Goal: Information Seeking & Learning: Learn about a topic

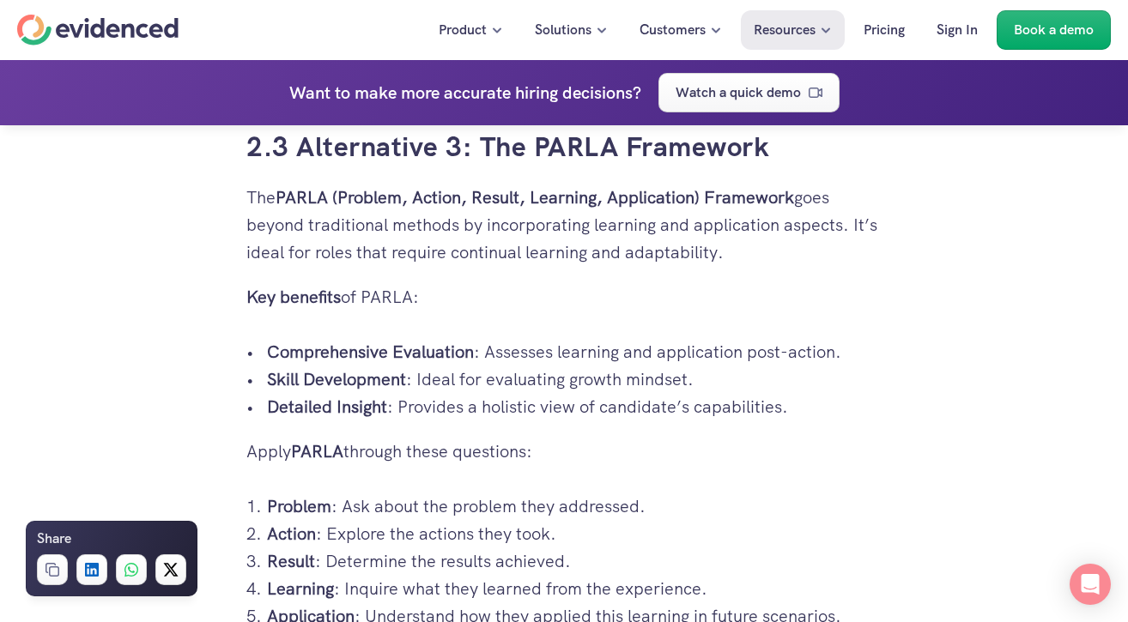
scroll to position [4238, 0]
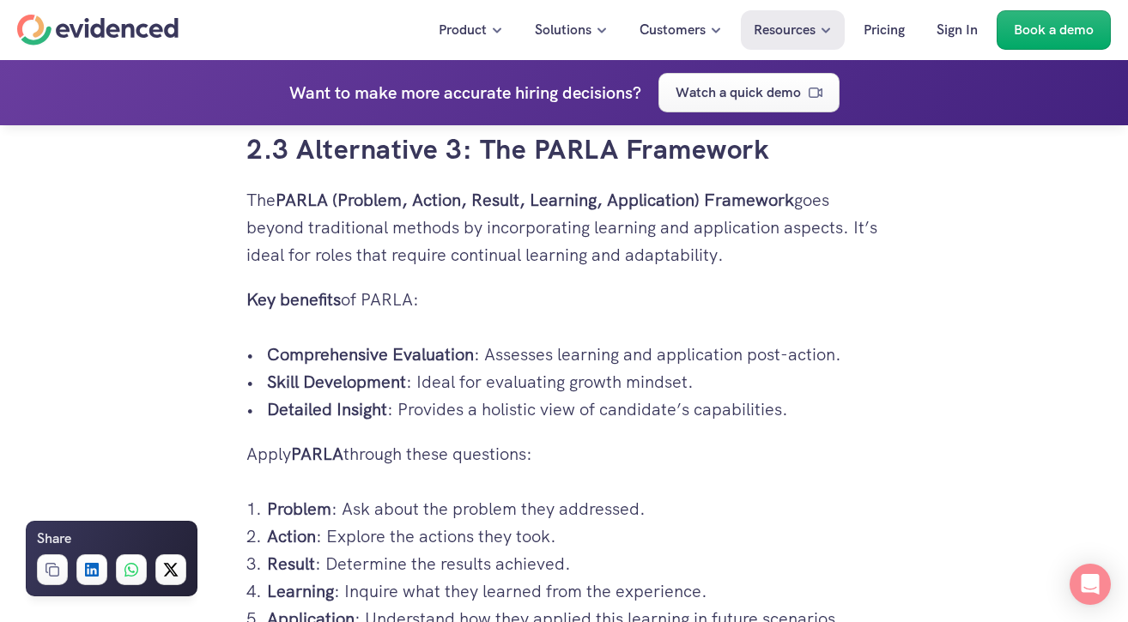
click at [408, 234] on p "The PARLA (Problem, Action, Result, Learning, Application) Framework goes beyon…" at bounding box center [563, 227] width 635 height 82
click at [387, 265] on p "The PARLA (Problem, Action, Result, Learning, Application) Framework goes beyon…" at bounding box center [563, 227] width 635 height 82
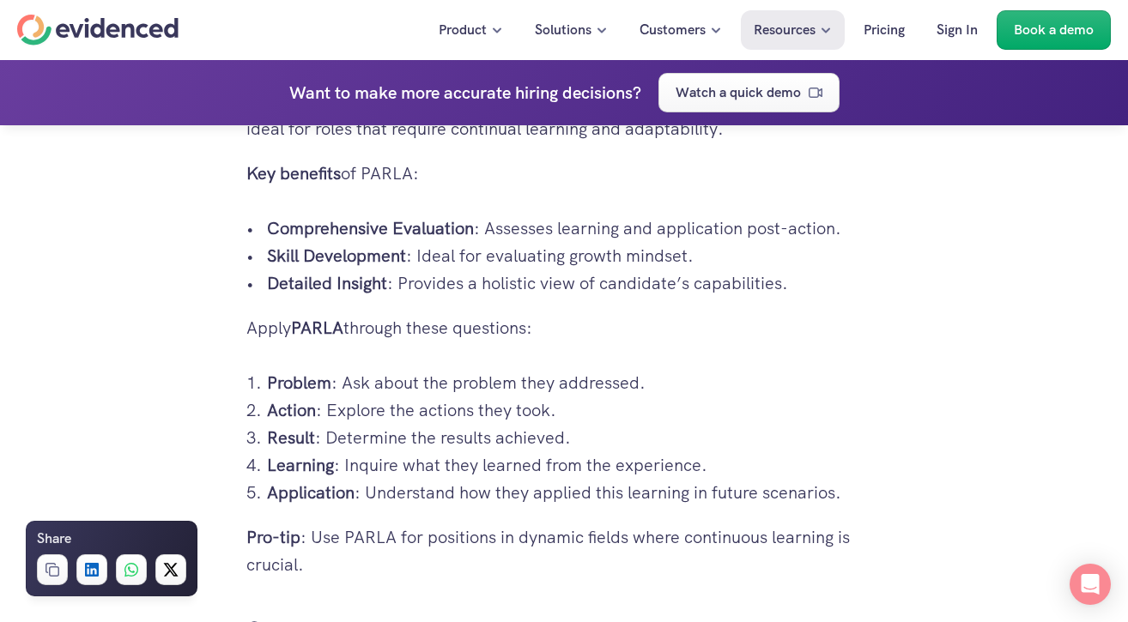
scroll to position [4370, 0]
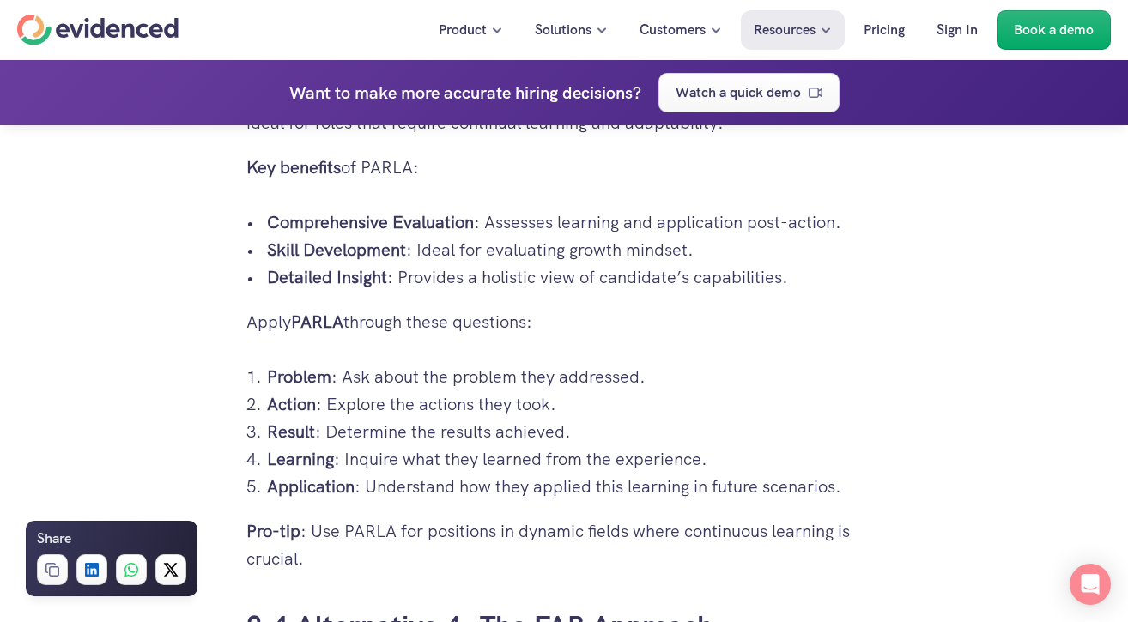
drag, startPoint x: 251, startPoint y: 321, endPoint x: 810, endPoint y: 479, distance: 580.9
click at [707, 387] on p "Problem : Ask about the problem they addressed." at bounding box center [574, 376] width 615 height 27
click at [711, 389] on p "Problem : Ask about the problem they addressed." at bounding box center [574, 376] width 615 height 27
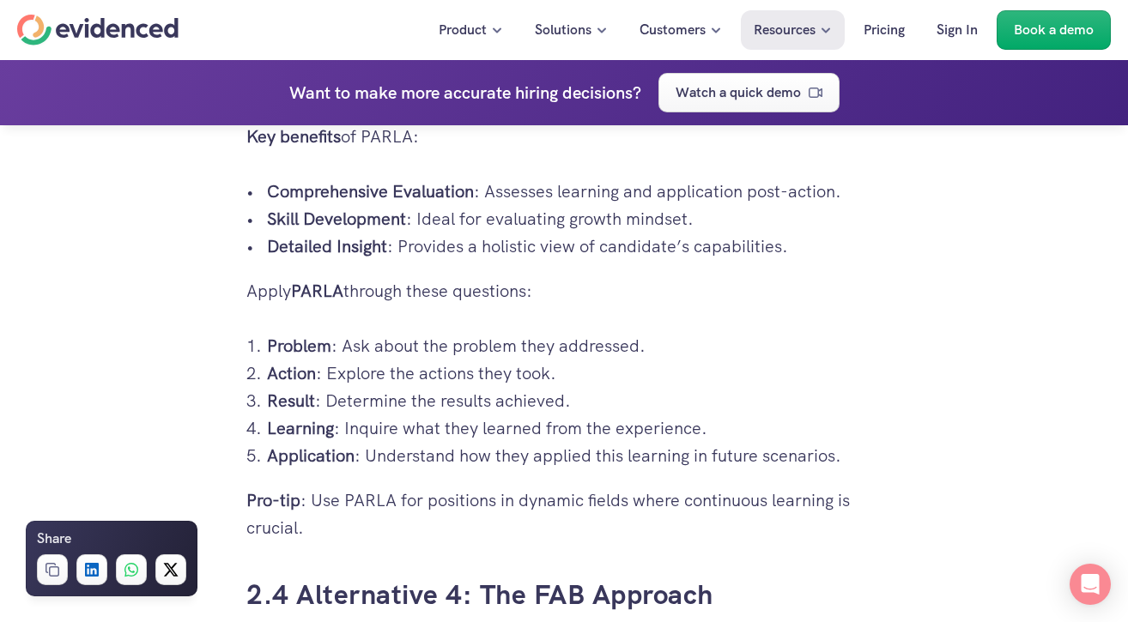
click at [626, 463] on p "Application : Understand how they applied this learning in future scenarios." at bounding box center [574, 455] width 615 height 27
drag, startPoint x: 851, startPoint y: 458, endPoint x: 264, endPoint y: 324, distance: 601.7
copy ol "Problem : Ask about the problem they addressed. Action : Explore the actions th…"
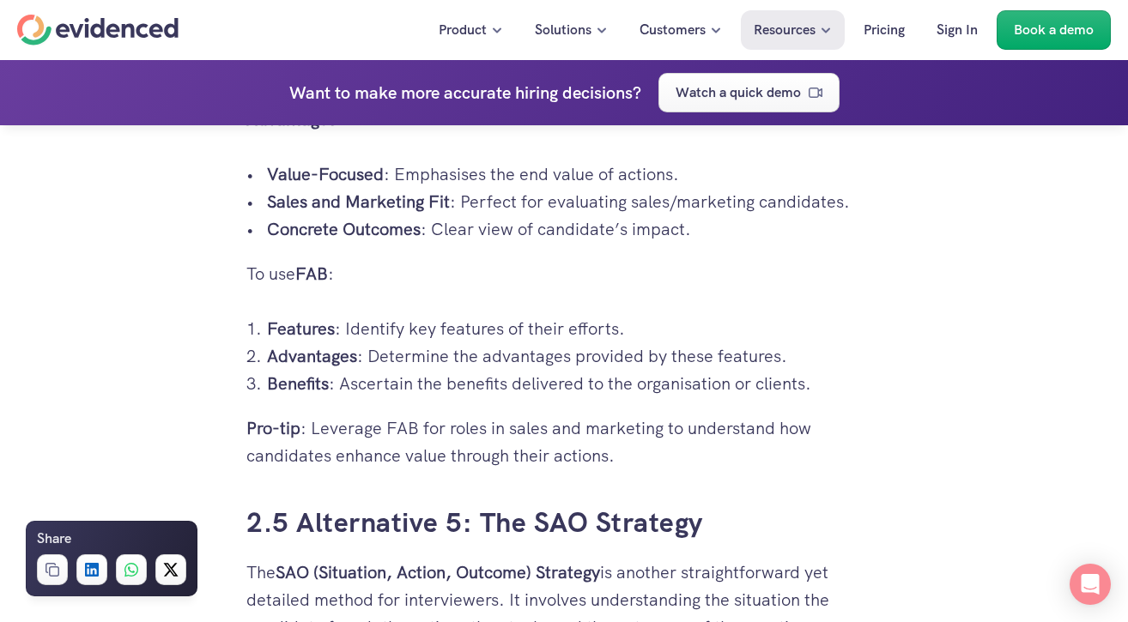
scroll to position [5062, 0]
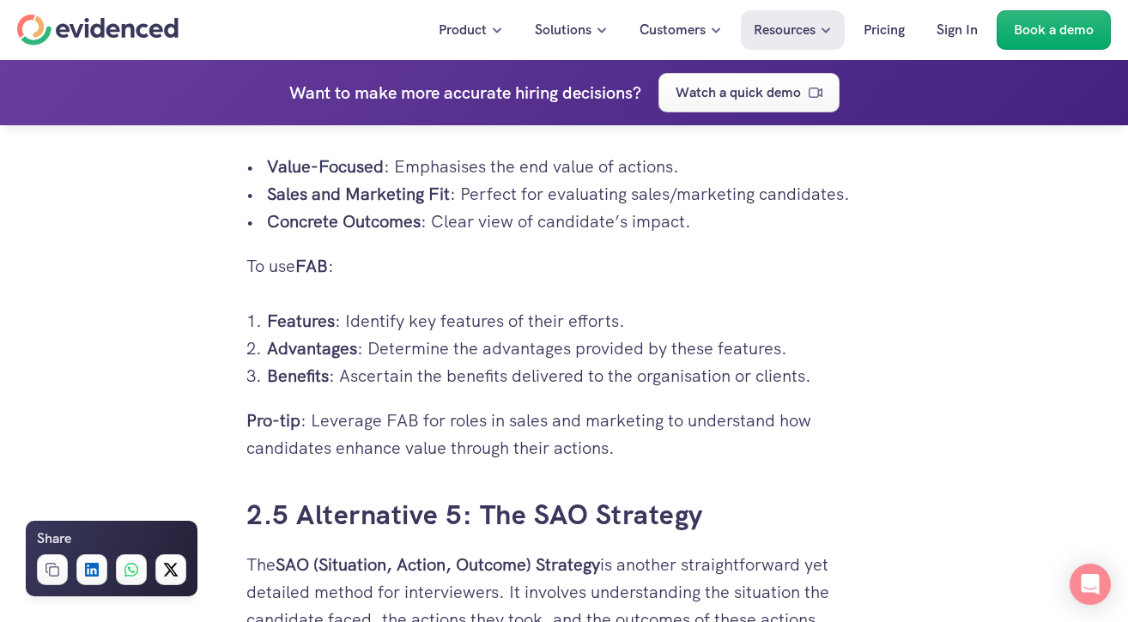
click at [308, 445] on p "Pro-tip : Leverage FAB for roles in sales and marketing to understand how candi…" at bounding box center [563, 434] width 635 height 55
drag, startPoint x: 252, startPoint y: 265, endPoint x: 561, endPoint y: 433, distance: 350.8
click at [561, 433] on div "Hiring the right candidate can be as overwhelming as finding a needle in a hays…" at bounding box center [563, 25] width 635 height 8461
click at [536, 420] on p "Pro-tip : Leverage FAB for roles in sales and marketing to understand how candi…" at bounding box center [563, 434] width 635 height 55
drag, startPoint x: 246, startPoint y: 268, endPoint x: 568, endPoint y: 359, distance: 334.6
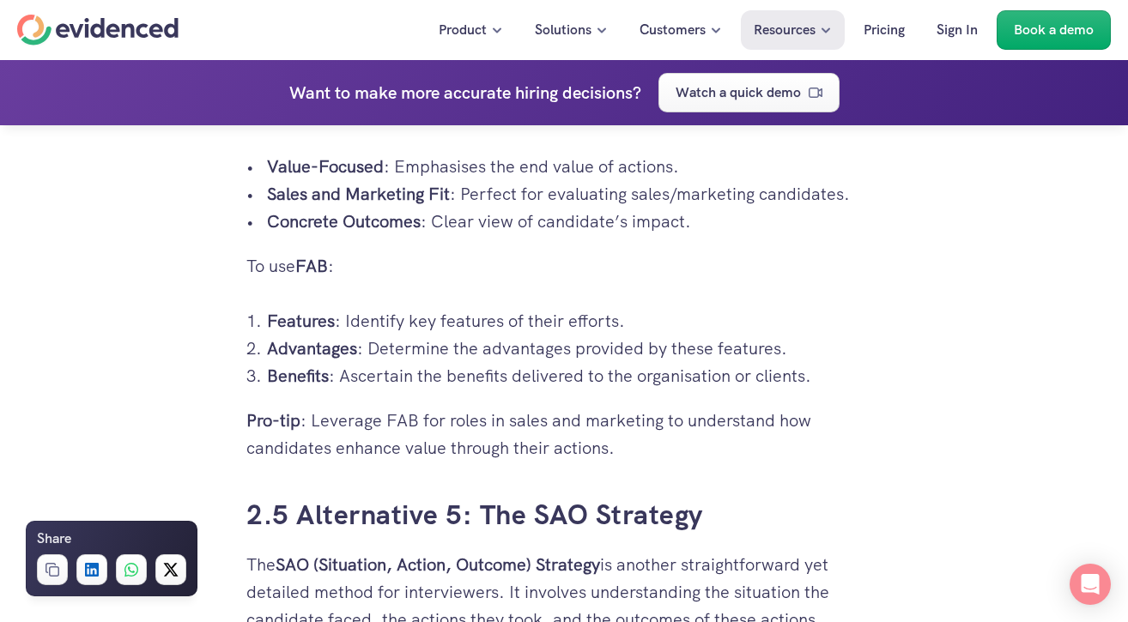
click at [568, 358] on div "Hiring the right candidate can be as overwhelming as finding a needle in a hays…" at bounding box center [563, 25] width 635 height 8461
click at [568, 359] on p "Advantages : Determine the advantages provided by these features." at bounding box center [574, 348] width 615 height 27
drag, startPoint x: 248, startPoint y: 262, endPoint x: 683, endPoint y: 440, distance: 469.7
click at [683, 440] on div "Hiring the right candidate can be as overwhelming as finding a needle in a hays…" at bounding box center [563, 25] width 635 height 8461
copy div "To use FAB : Features : Identify key features of their efforts. Advantages : De…"
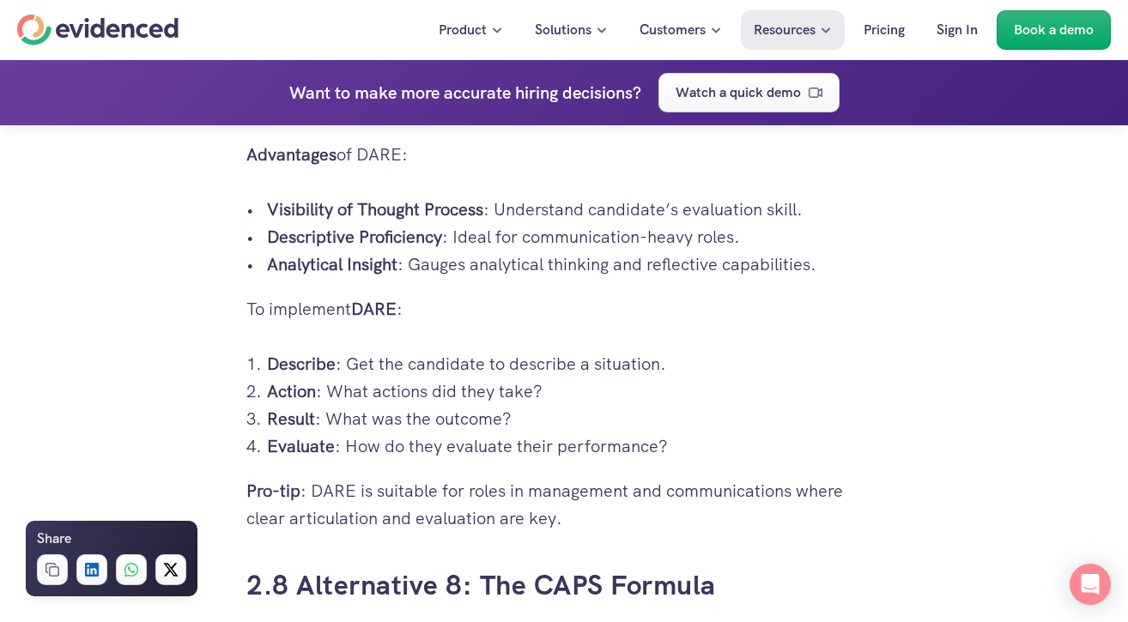
scroll to position [6736, 0]
drag, startPoint x: 246, startPoint y: 309, endPoint x: 421, endPoint y: 364, distance: 182.8
click at [421, 364] on p "Describe : Get the candidate to describe a situation." at bounding box center [574, 362] width 615 height 27
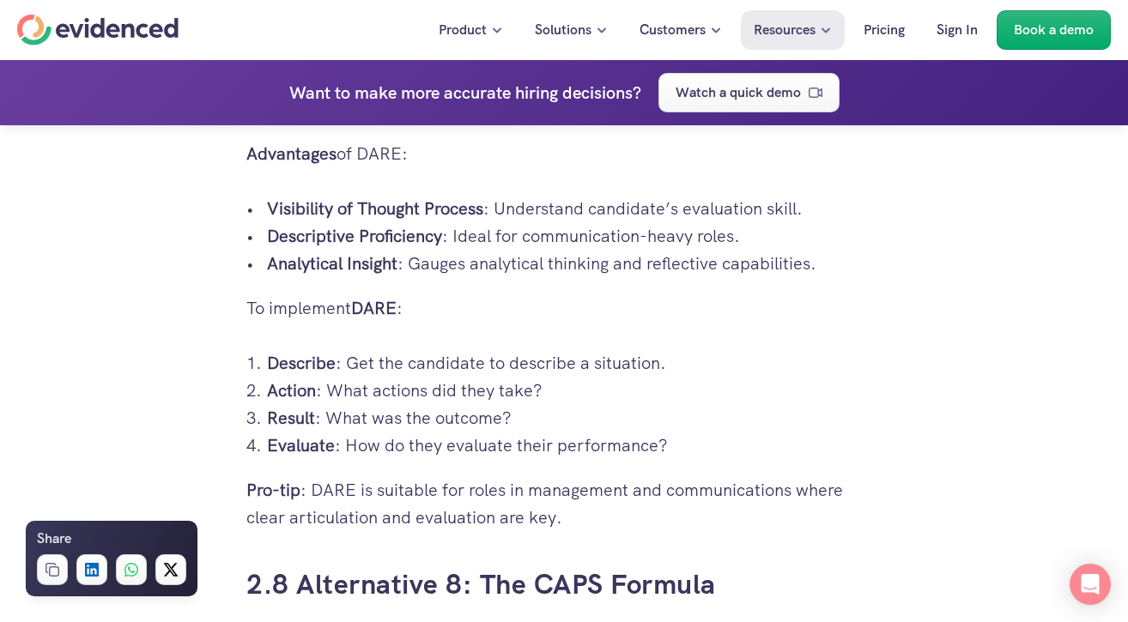
drag, startPoint x: 249, startPoint y: 301, endPoint x: 647, endPoint y: 460, distance: 428.1
copy div "To implement DARE : Describe : Get the candidate to describe a situation. Actio…"
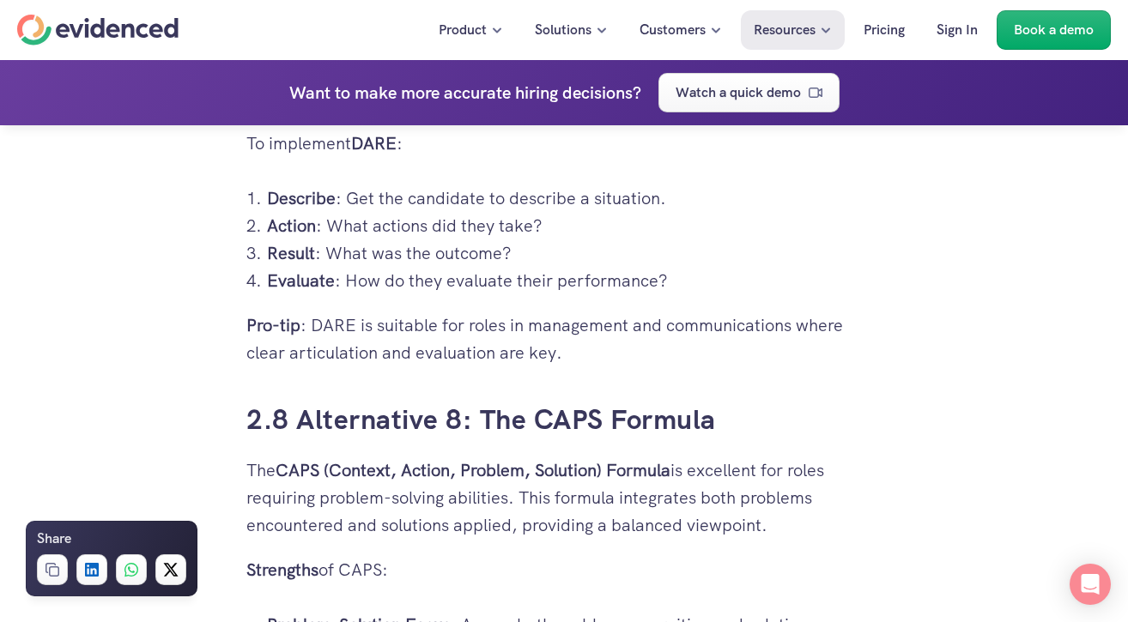
scroll to position [7029, 0]
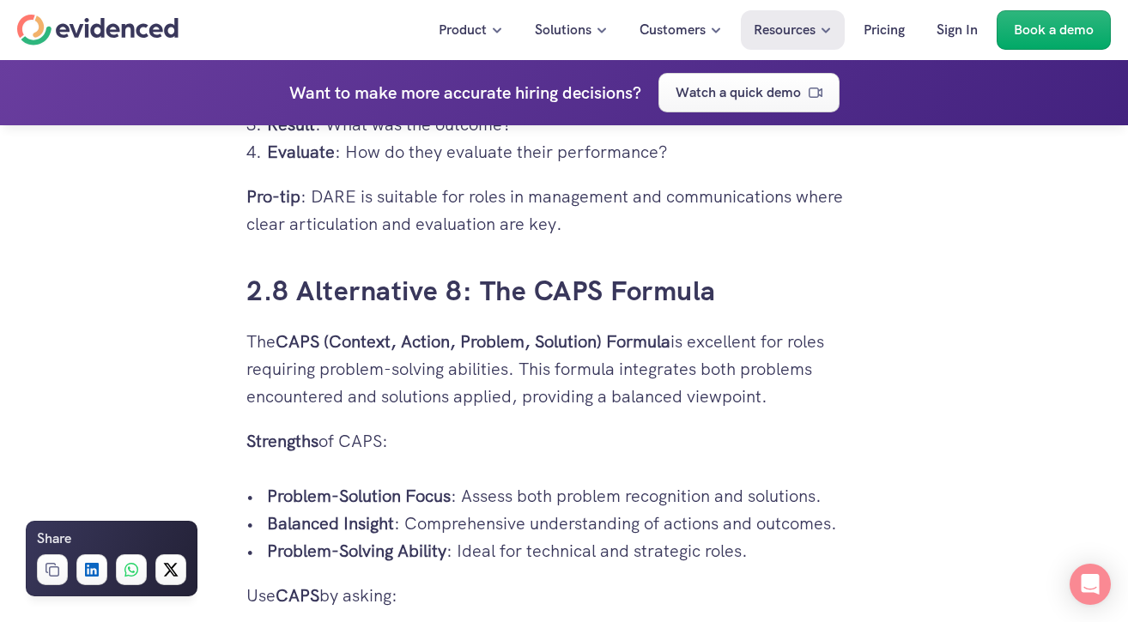
click at [405, 353] on p "The CAPS (Context, Action, Problem, Solution) Formula is excellent for roles re…" at bounding box center [563, 369] width 635 height 82
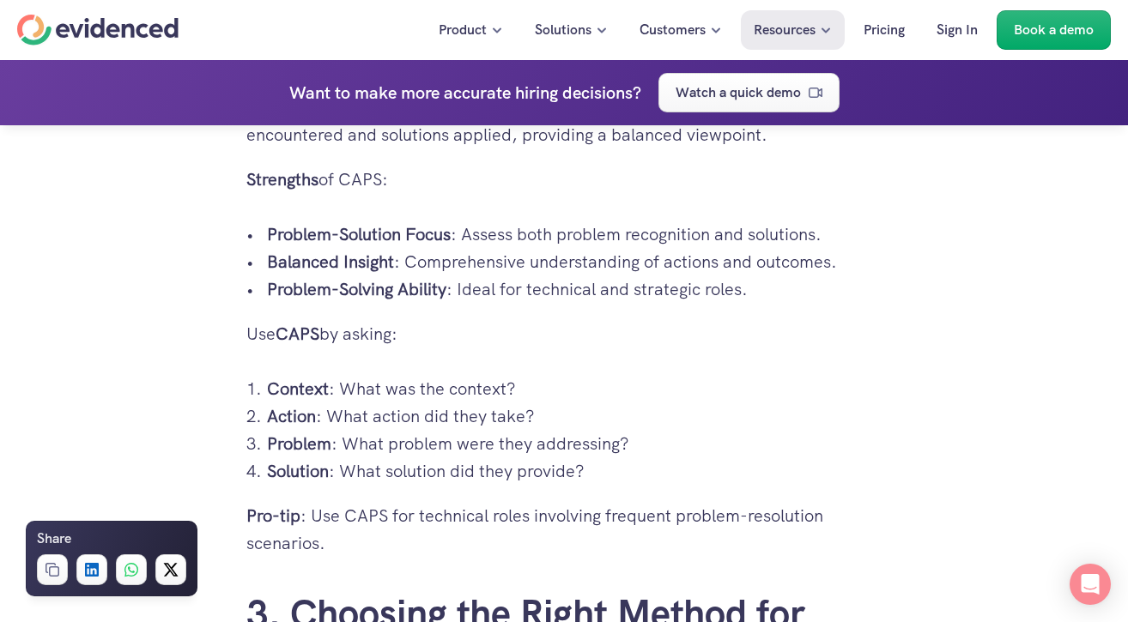
scroll to position [7320, 0]
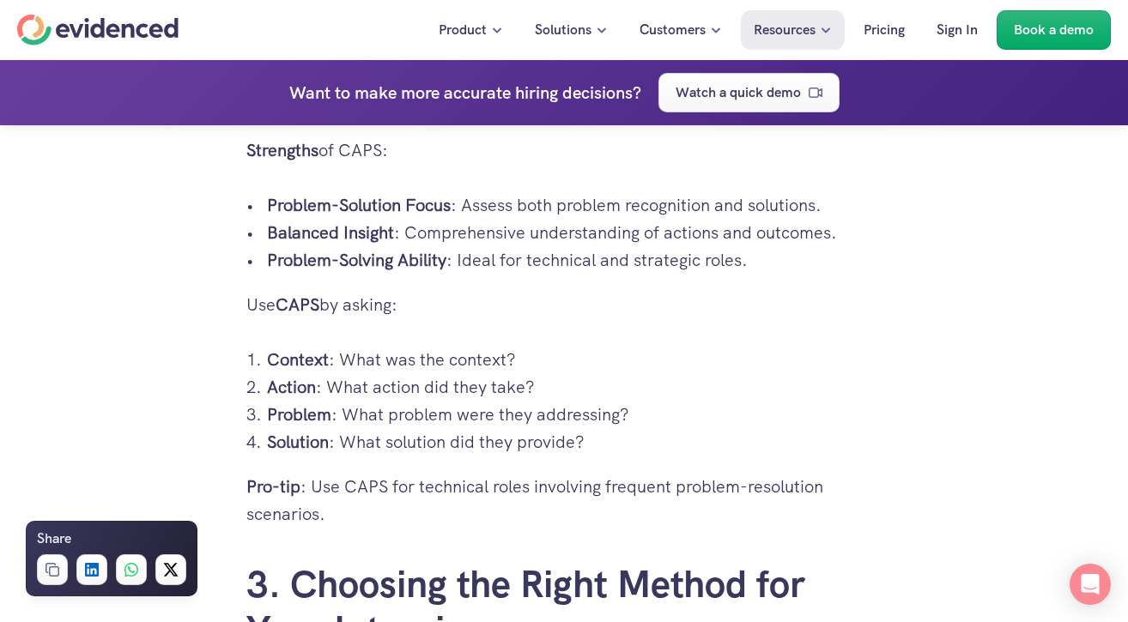
drag, startPoint x: 248, startPoint y: 300, endPoint x: 609, endPoint y: 505, distance: 414.9
copy div "Use CAPS by asking: Context : What was the context? Action : What action did th…"
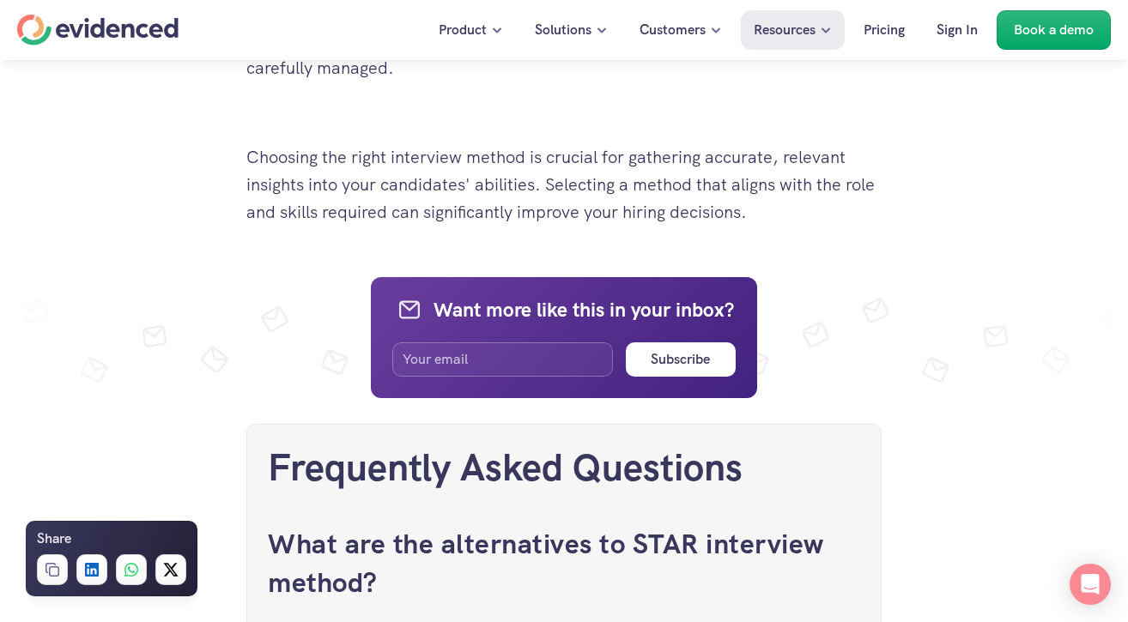
scroll to position [9233, 0]
